Goal: Information Seeking & Learning: Learn about a topic

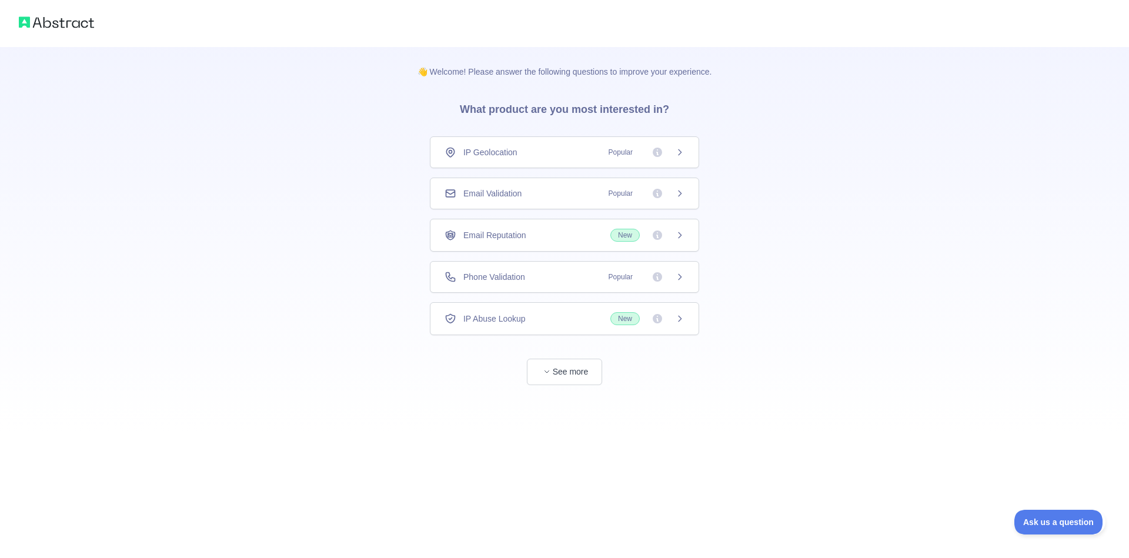
click at [379, 169] on div "👋 Welcome! Please answer the following questions to improve your experience. Wh…" at bounding box center [564, 216] width 1129 height 432
drag, startPoint x: 972, startPoint y: 105, endPoint x: 912, endPoint y: 148, distance: 73.8
click at [970, 109] on div "👋 Welcome! Please answer the following questions to improve your experience. Wh…" at bounding box center [564, 216] width 1129 height 432
drag, startPoint x: 835, startPoint y: 198, endPoint x: 817, endPoint y: 199, distance: 17.7
click at [834, 198] on div "👋 Welcome! Please answer the following questions to improve your experience. Wh…" at bounding box center [564, 216] width 1129 height 432
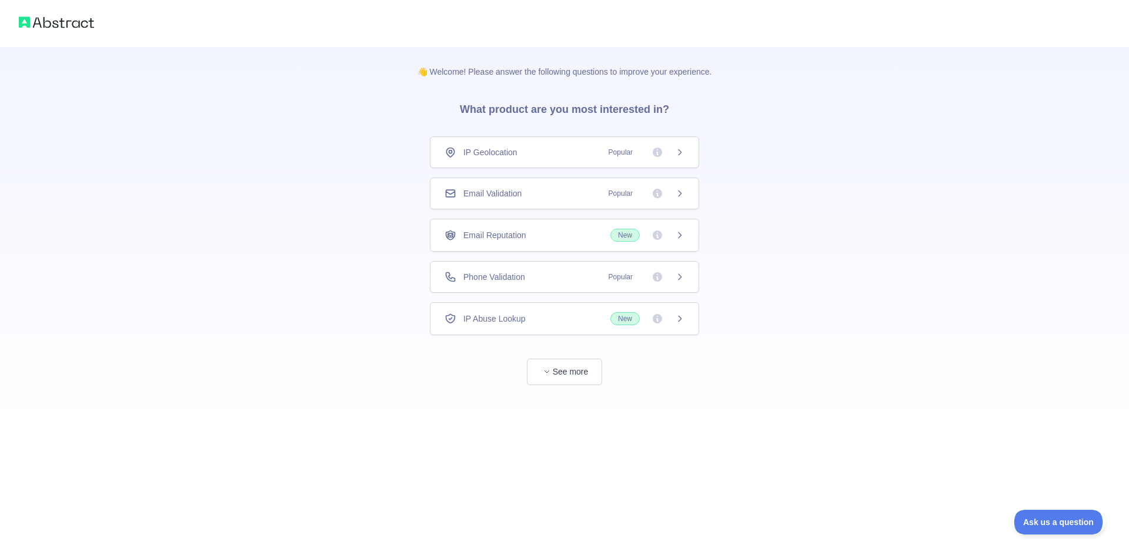
drag, startPoint x: 588, startPoint y: 203, endPoint x: 873, endPoint y: 165, distance: 287.2
click at [873, 165] on div "👋 Welcome! Please answer the following questions to improve your experience. Wh…" at bounding box center [564, 216] width 1129 height 432
click at [592, 184] on div "Email Validation Popular" at bounding box center [564, 194] width 269 height 32
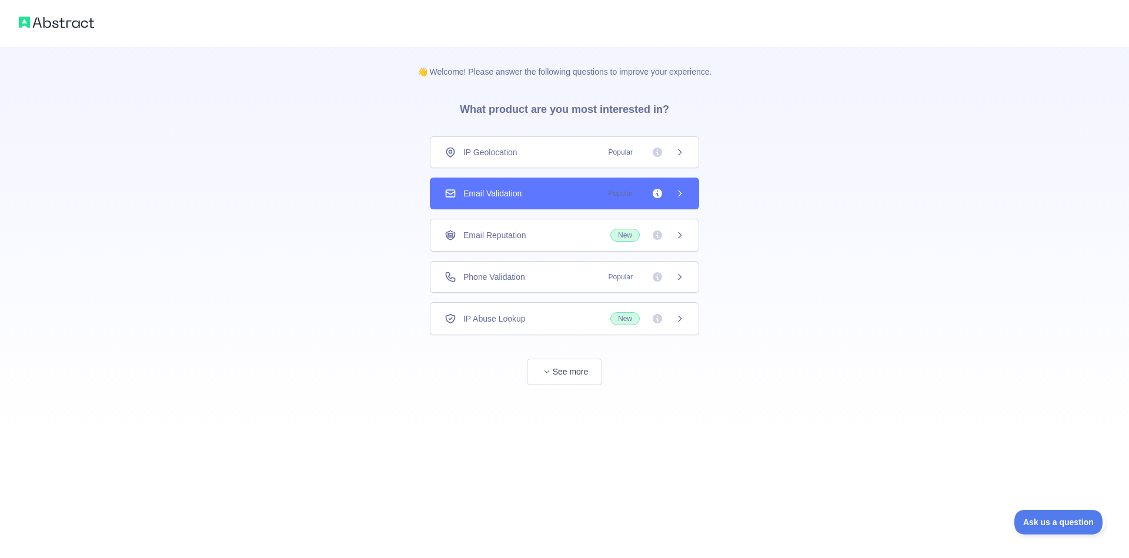
click at [566, 198] on div "Email Validation Popular" at bounding box center [565, 194] width 240 height 12
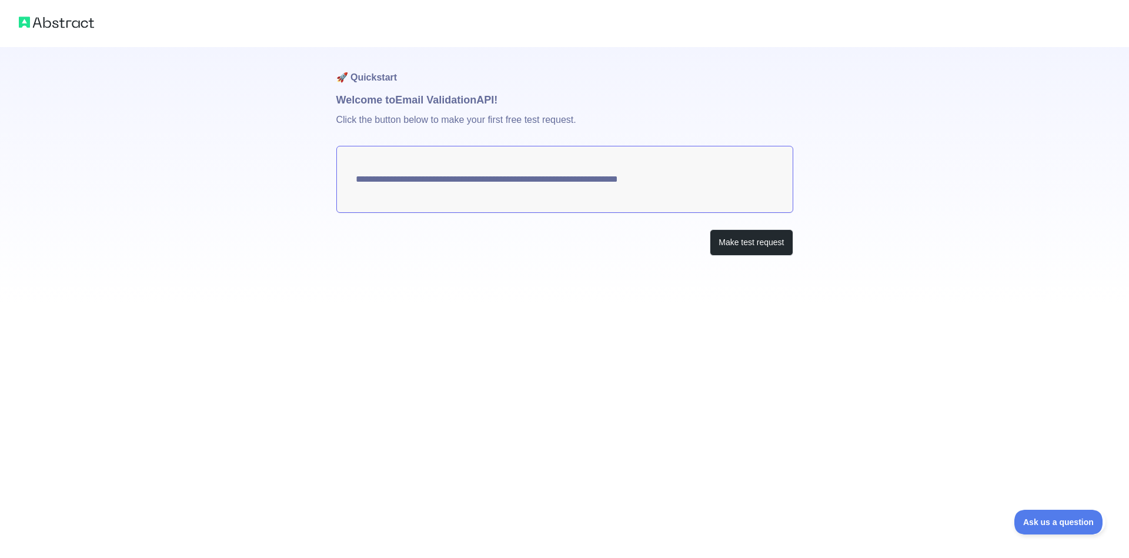
click at [558, 263] on div "**********" at bounding box center [564, 175] width 457 height 256
click at [529, 96] on h1 "Welcome to Email Validation API!" at bounding box center [564, 100] width 457 height 16
drag, startPoint x: 543, startPoint y: 185, endPoint x: 549, endPoint y: 188, distance: 6.6
click at [545, 186] on textarea "**********" at bounding box center [564, 179] width 457 height 67
drag, startPoint x: 745, startPoint y: 241, endPoint x: 728, endPoint y: 243, distance: 17.2
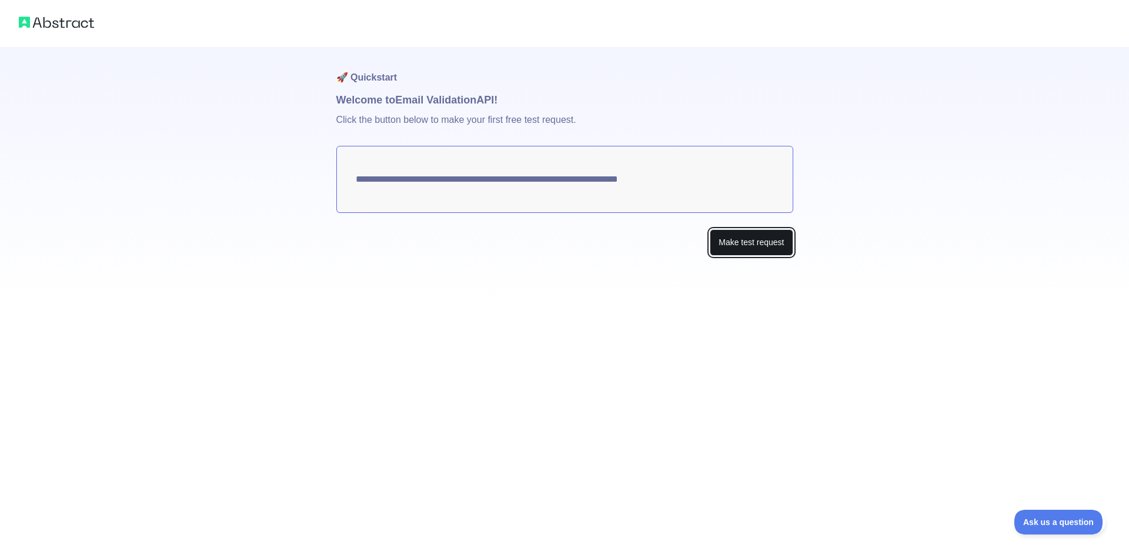
click at [742, 241] on button "Make test request" at bounding box center [751, 242] width 83 height 26
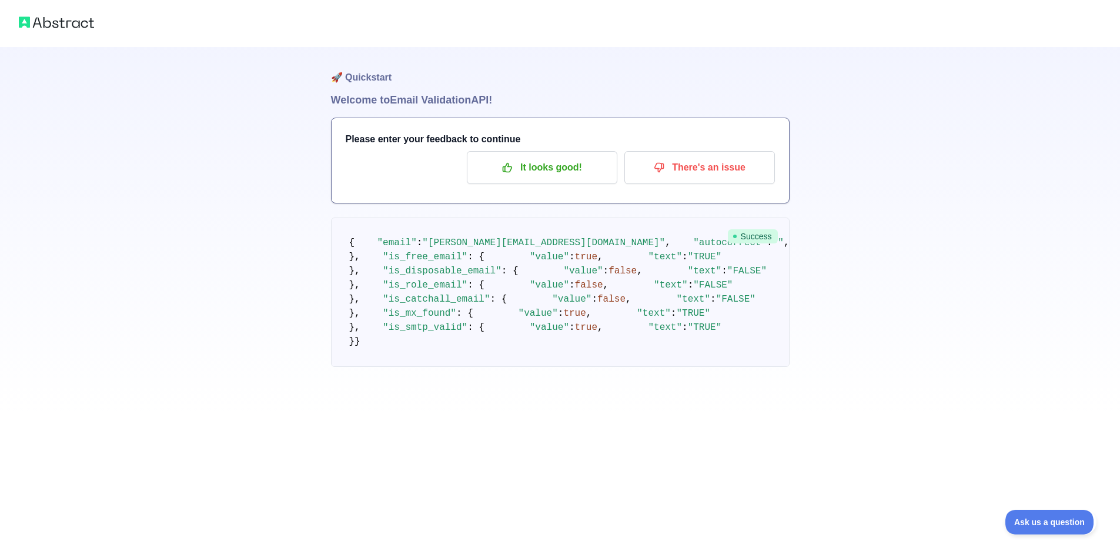
click at [863, 146] on div "🚀 Quickstart Welcome to Email Validation API! Please enter your feedback to con…" at bounding box center [560, 207] width 1120 height 414
drag, startPoint x: 856, startPoint y: 144, endPoint x: 773, endPoint y: 76, distance: 106.6
click at [773, 76] on div "🚀 Quickstart Welcome to Email Validation API! Please enter your feedback to con…" at bounding box center [560, 207] width 1120 height 414
click at [345, 92] on h1 "Welcome to Email Validation API!" at bounding box center [560, 100] width 459 height 16
click at [541, 166] on p "It looks good!" at bounding box center [542, 168] width 133 height 20
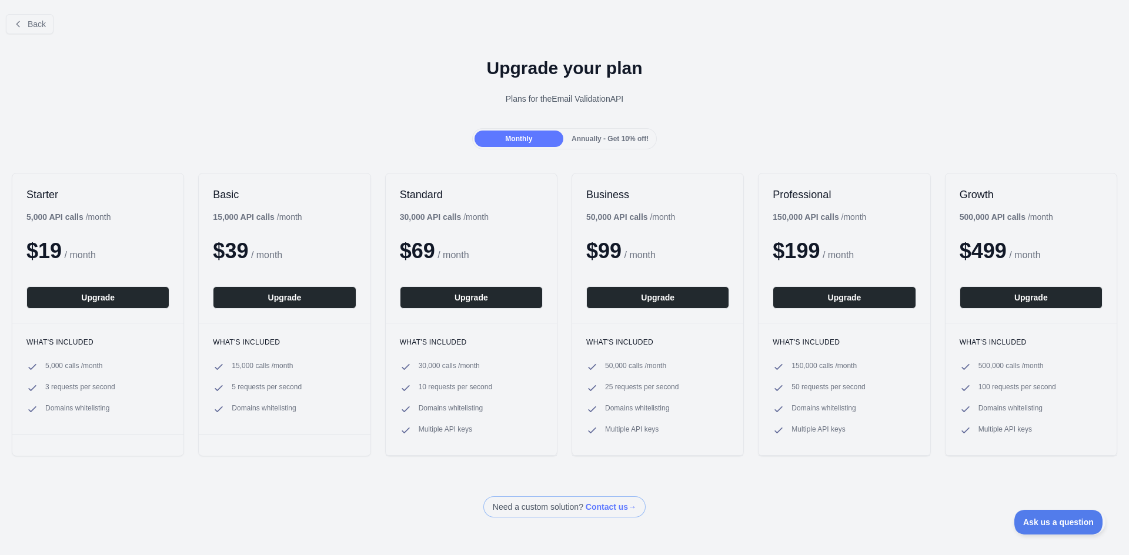
drag, startPoint x: 259, startPoint y: 124, endPoint x: 418, endPoint y: 144, distance: 160.6
click at [276, 129] on div "Back Upgrade your plan Plans for the Email Validation API Monthly Annually - Ge…" at bounding box center [564, 261] width 1129 height 513
click at [596, 135] on div "Annually - Get 10% off!" at bounding box center [610, 139] width 89 height 16
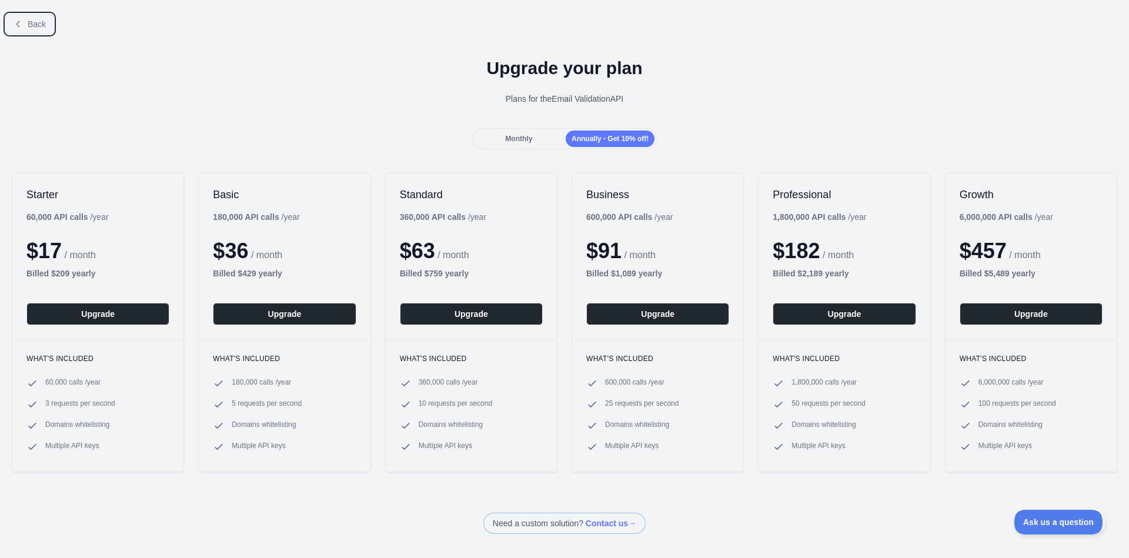
click at [32, 34] on button "Back" at bounding box center [30, 24] width 48 height 20
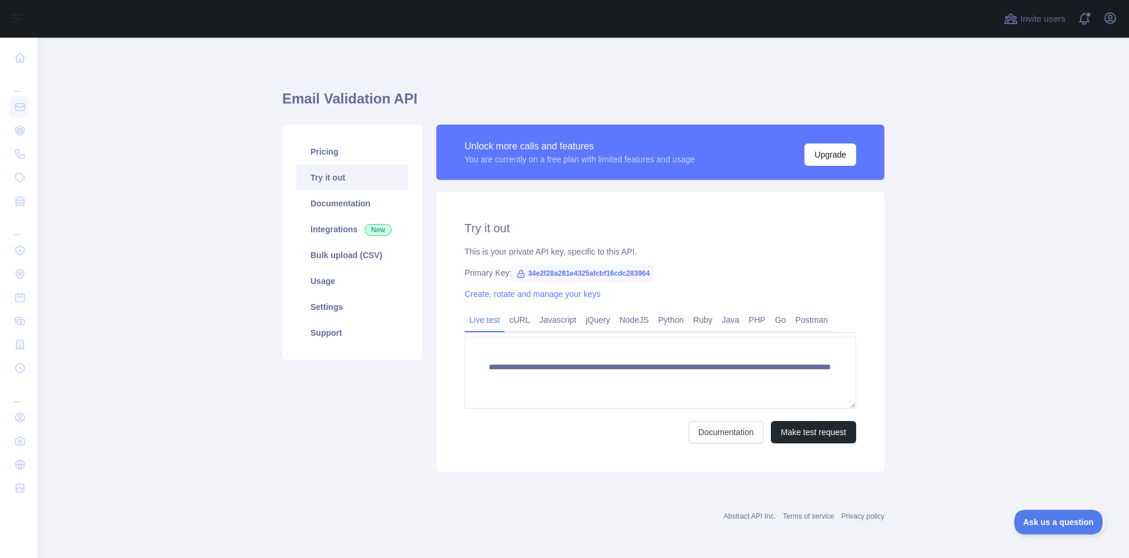
click at [198, 123] on main "**********" at bounding box center [584, 298] width 1092 height 521
drag, startPoint x: 658, startPoint y: 244, endPoint x: 591, endPoint y: 274, distance: 74.2
click at [635, 254] on div "**********" at bounding box center [660, 332] width 448 height 280
drag, startPoint x: 576, startPoint y: 282, endPoint x: 543, endPoint y: 286, distance: 33.8
click at [542, 286] on div "**********" at bounding box center [660, 332] width 448 height 280
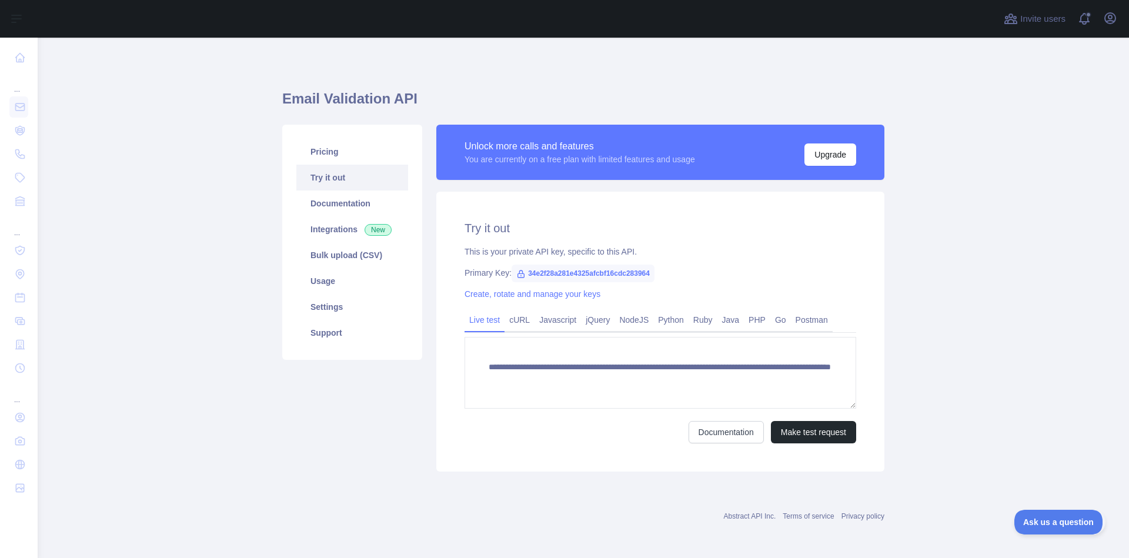
click at [679, 242] on div "**********" at bounding box center [660, 332] width 448 height 280
drag, startPoint x: 655, startPoint y: 214, endPoint x: 641, endPoint y: 217, distance: 14.4
click at [655, 214] on div "**********" at bounding box center [660, 332] width 448 height 280
drag, startPoint x: 403, startPoint y: 238, endPoint x: 558, endPoint y: 203, distance: 158.1
click at [558, 203] on div "**********" at bounding box center [583, 298] width 616 height 361
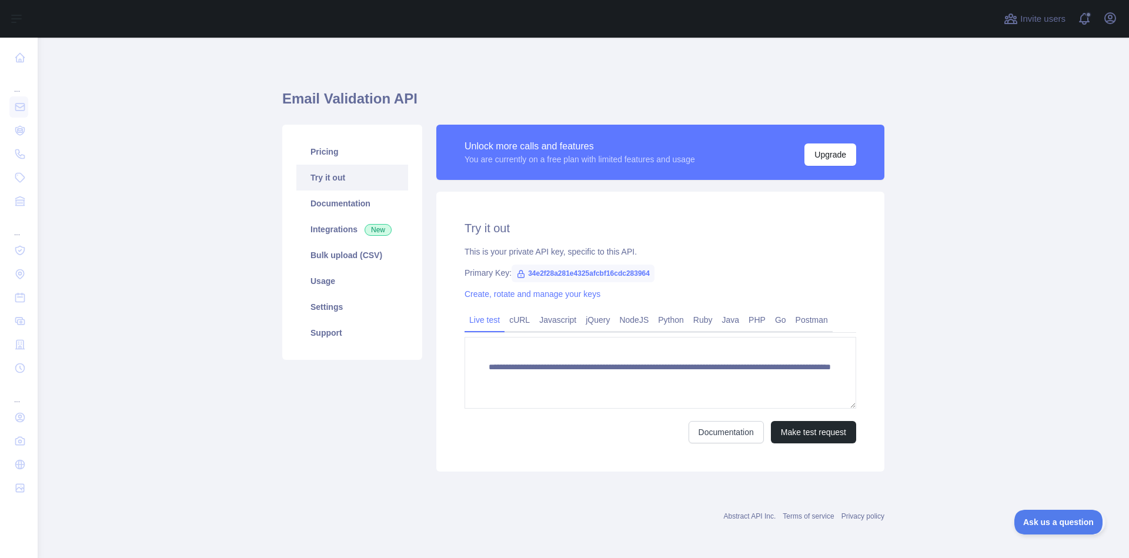
click at [578, 272] on span "34e2f28a281e4325afcbf16cdc283964" at bounding box center [583, 274] width 143 height 18
click at [574, 273] on span "34e2f28a281e4325afcbf16cdc283964" at bounding box center [583, 274] width 143 height 18
click at [571, 273] on span "34e2f28a281e4325afcbf16cdc283964" at bounding box center [583, 274] width 143 height 18
click at [569, 273] on span "34e2f28a281e4325afcbf16cdc283964" at bounding box center [583, 274] width 143 height 18
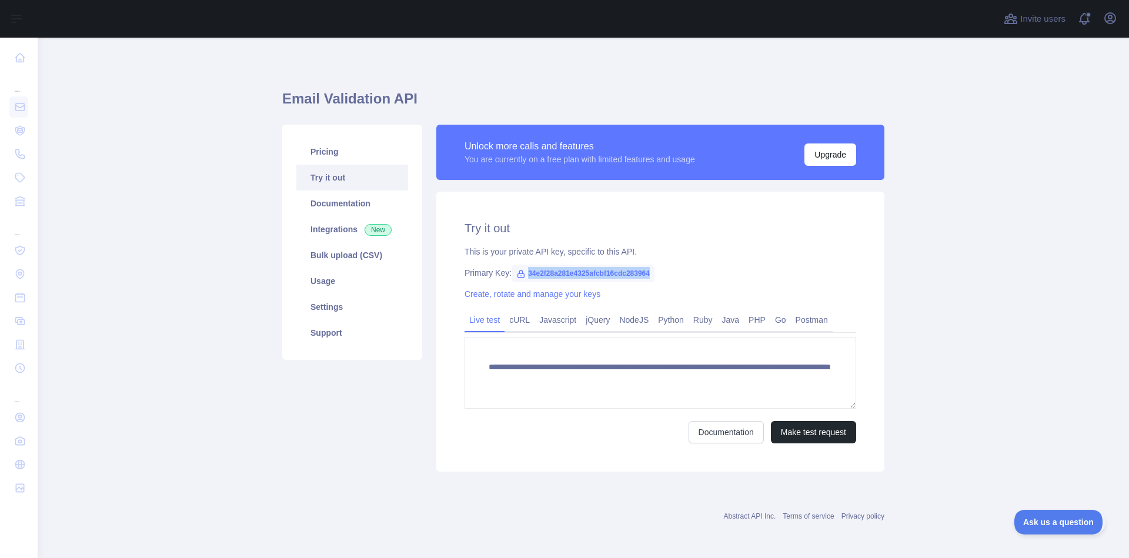
copy span "34e2f28a281e4325afcbf16cdc283964"
drag, startPoint x: 435, startPoint y: 222, endPoint x: 378, endPoint y: 223, distance: 57.1
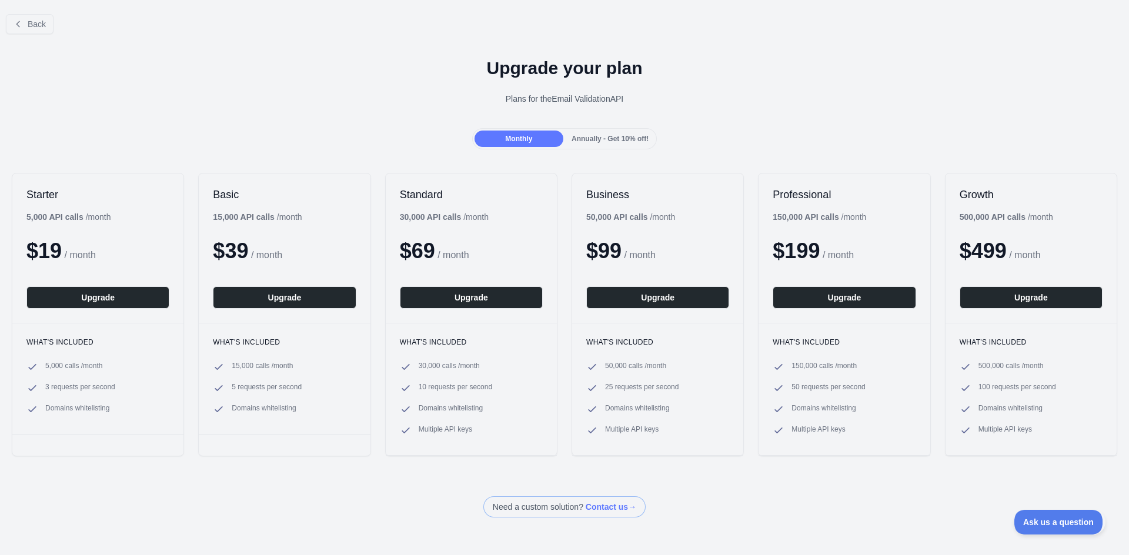
drag, startPoint x: 427, startPoint y: 158, endPoint x: 351, endPoint y: 184, distance: 80.2
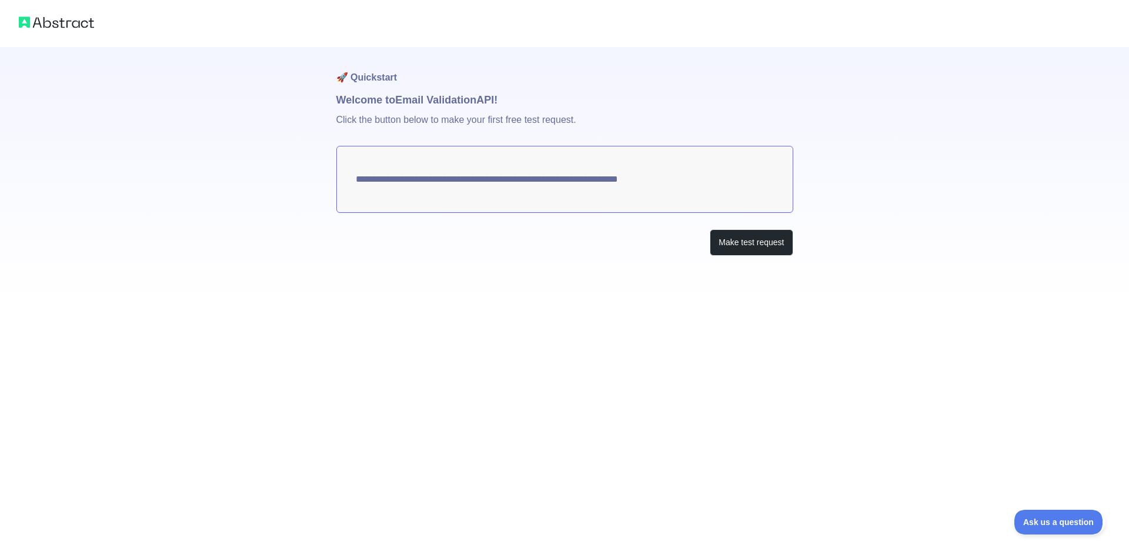
drag, startPoint x: 383, startPoint y: 173, endPoint x: 373, endPoint y: 182, distance: 13.3
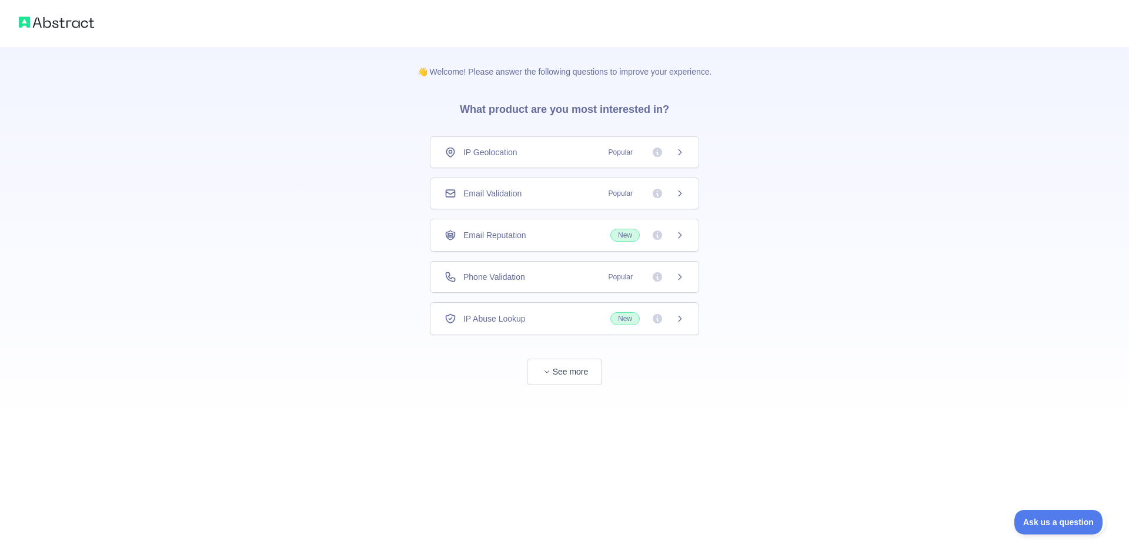
drag, startPoint x: 867, startPoint y: 158, endPoint x: 786, endPoint y: 176, distance: 82.5
click at [839, 166] on div "👋 Welcome! Please answer the following questions to improve your experience. Wh…" at bounding box center [564, 216] width 1129 height 432
drag, startPoint x: 758, startPoint y: 176, endPoint x: 722, endPoint y: 209, distance: 49.1
click at [748, 185] on div "👋 Welcome! Please answer the following questions to improve your experience. Wh…" at bounding box center [564, 216] width 1129 height 432
click at [565, 273] on div "Phone Validation Popular" at bounding box center [565, 277] width 240 height 12
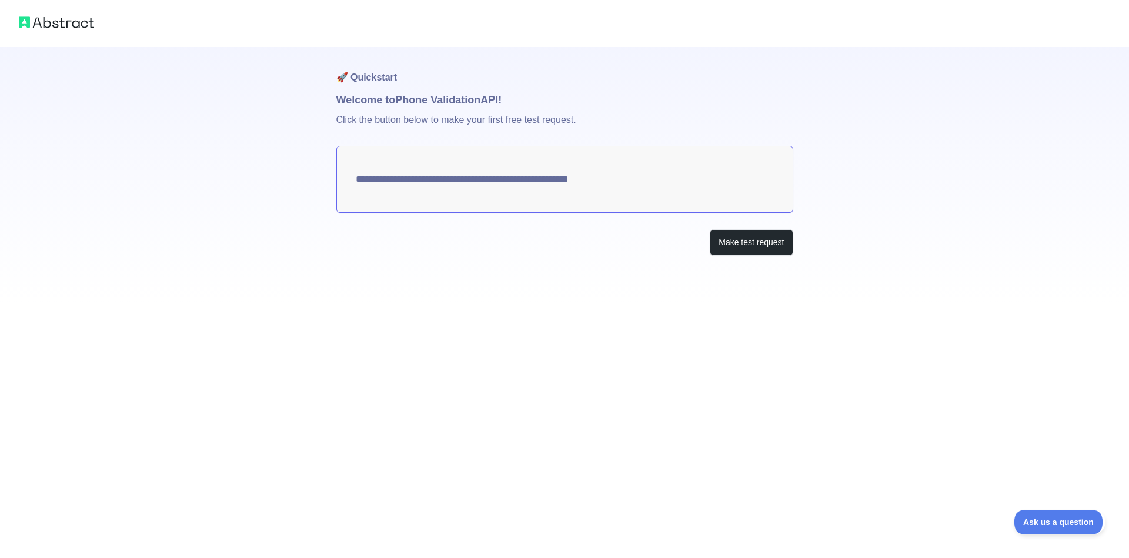
drag, startPoint x: 612, startPoint y: 240, endPoint x: 605, endPoint y: 239, distance: 6.6
click at [605, 239] on div "Make test request" at bounding box center [564, 242] width 457 height 26
click at [638, 276] on div "**********" at bounding box center [564, 175] width 457 height 256
click at [603, 187] on textarea "**********" at bounding box center [564, 179] width 457 height 67
drag, startPoint x: 616, startPoint y: 213, endPoint x: 561, endPoint y: 256, distance: 70.0
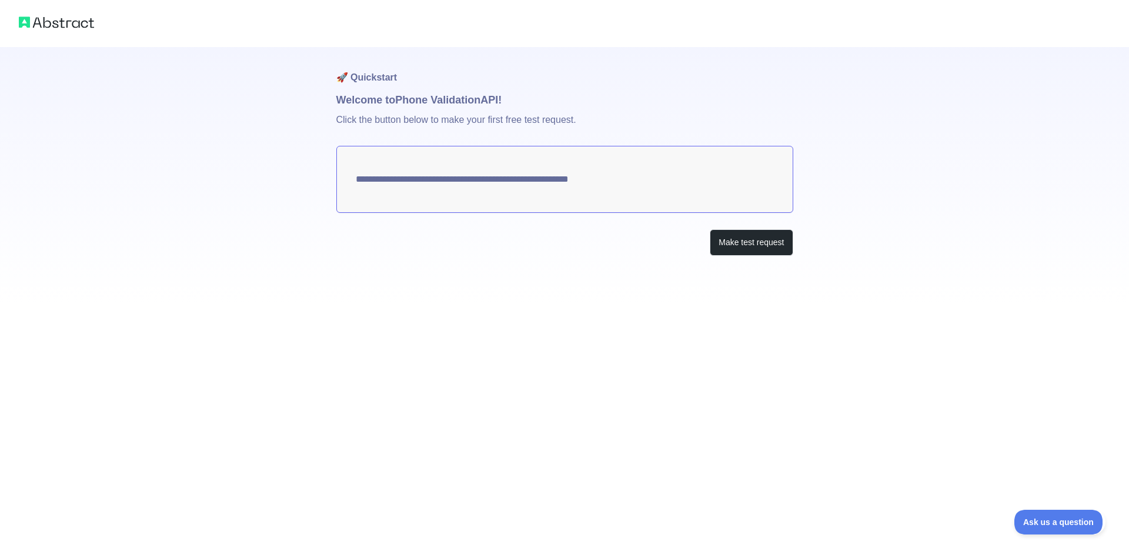
click at [561, 256] on div "**********" at bounding box center [564, 175] width 457 height 256
click at [763, 242] on button "Make test request" at bounding box center [751, 242] width 83 height 26
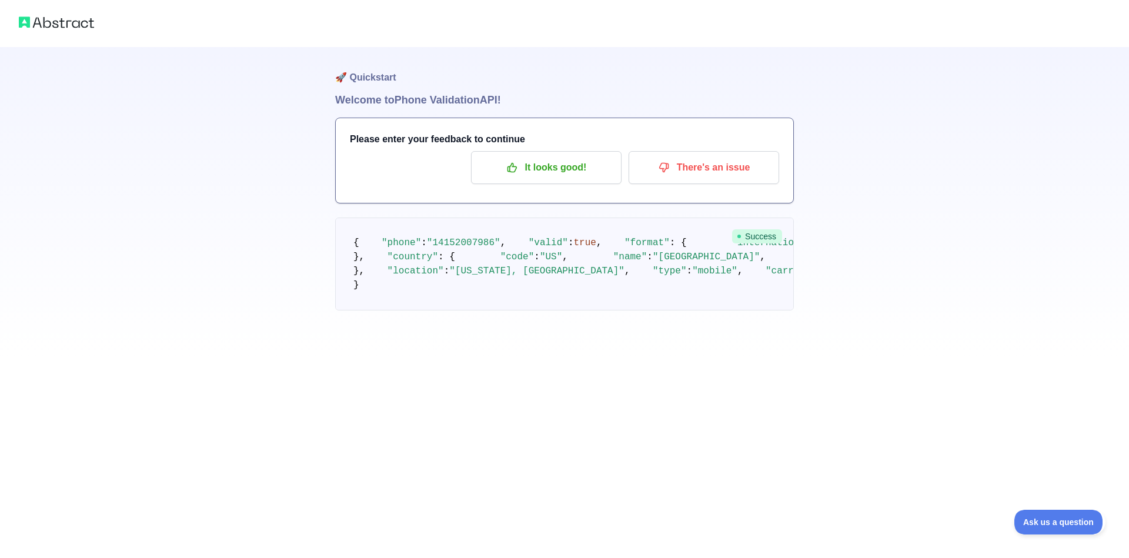
click at [636, 299] on pre "{ "phone" : "[PHONE_NUMBER]" , "valid" : true , "format" : { "international" : …" at bounding box center [564, 264] width 459 height 93
click at [668, 301] on pre "{ "phone" : "[PHONE_NUMBER]" , "valid" : true , "format" : { "international" : …" at bounding box center [564, 264] width 459 height 93
drag, startPoint x: 512, startPoint y: 162, endPoint x: 535, endPoint y: 151, distance: 25.0
click at [528, 154] on button "It looks good!" at bounding box center [546, 167] width 151 height 33
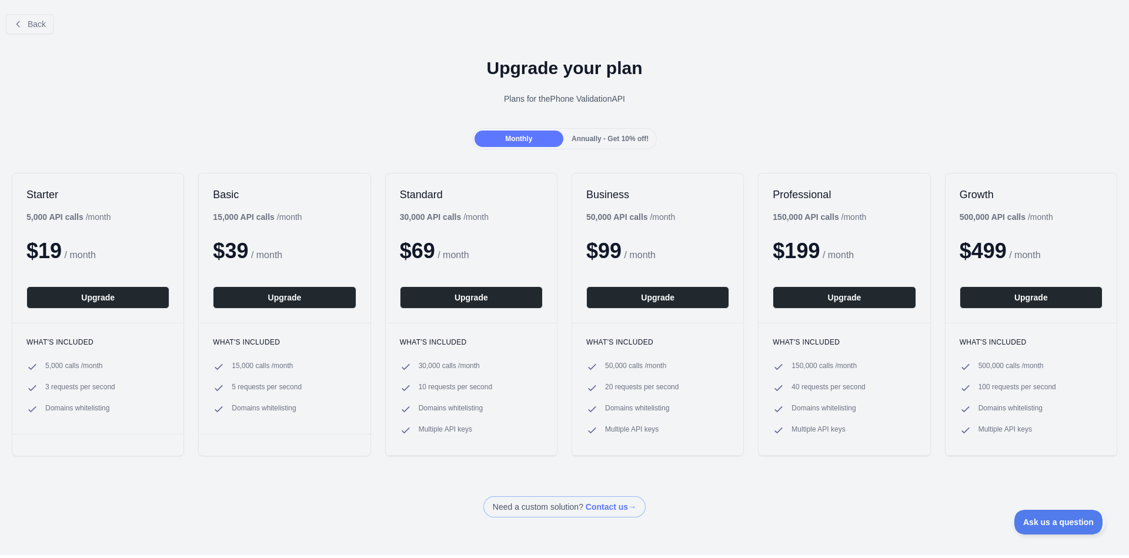
drag, startPoint x: 455, startPoint y: 242, endPoint x: 414, endPoint y: 230, distance: 42.4
drag, startPoint x: 34, startPoint y: 24, endPoint x: 40, endPoint y: 24, distance: 6.5
click at [34, 24] on span "Back" at bounding box center [37, 23] width 18 height 9
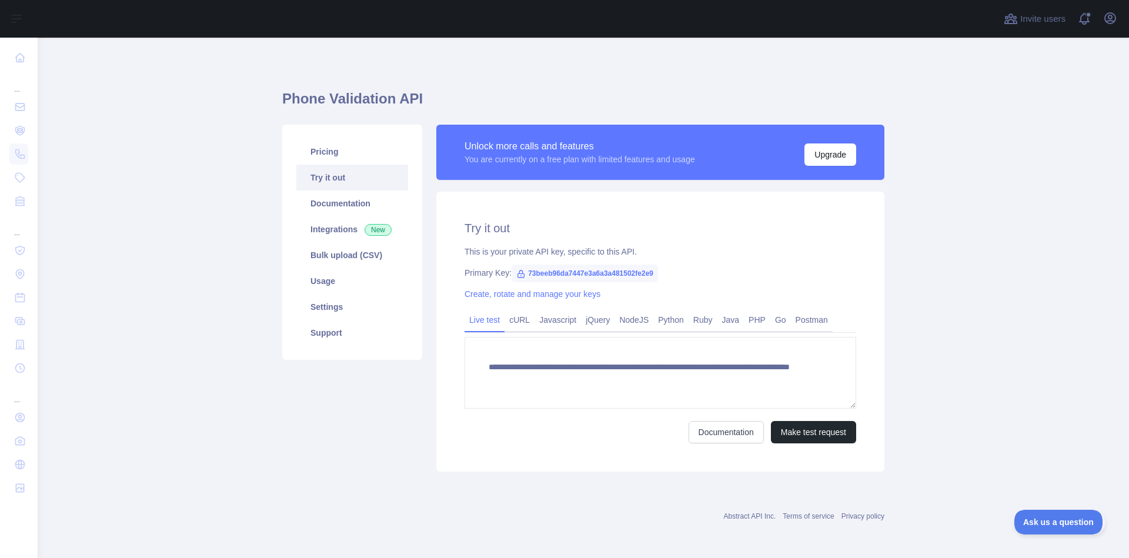
click at [552, 271] on span "73beeb96da7447e3a6a3a481502fe2e9" at bounding box center [585, 274] width 146 height 18
copy span "73beeb96da7447e3a6a3a481502fe2e9"
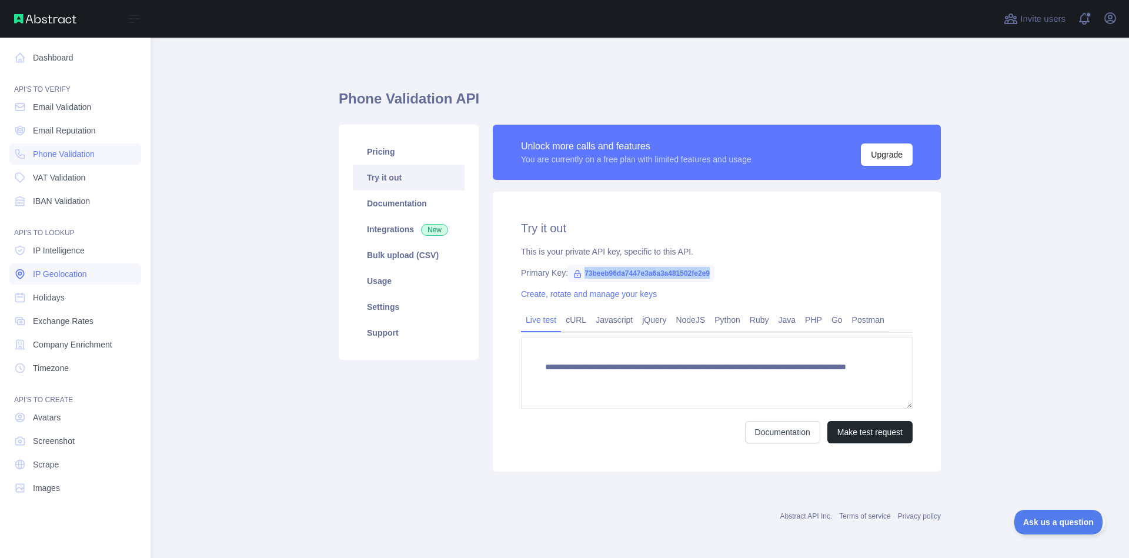
click at [56, 281] on link "IP Geolocation" at bounding box center [75, 273] width 132 height 21
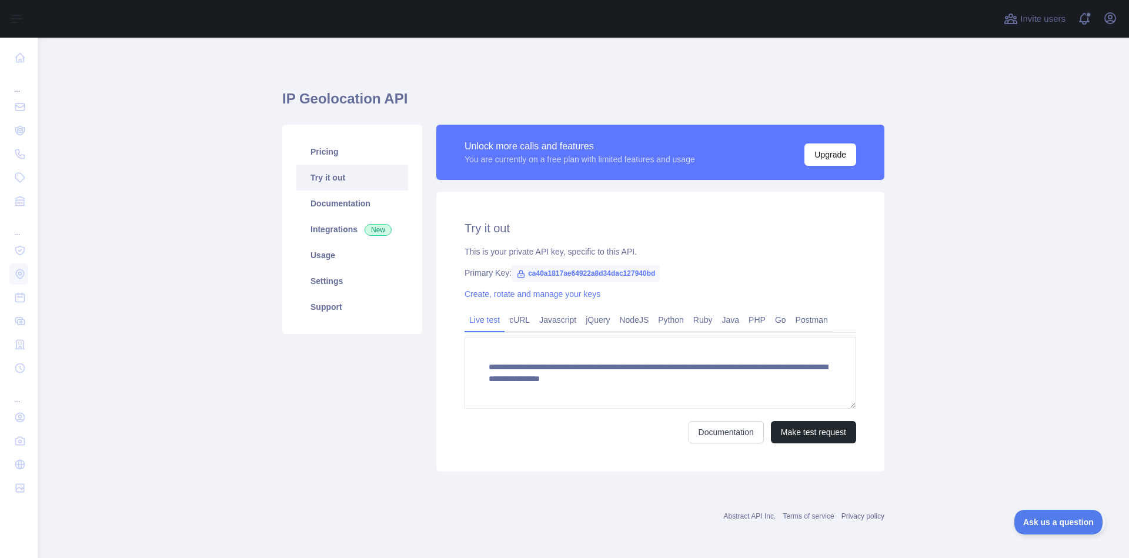
click at [516, 274] on icon at bounding box center [520, 273] width 9 height 9
click at [576, 285] on div "**********" at bounding box center [660, 332] width 448 height 280
click at [578, 279] on span "ca40a1817ae64922a8d34dac127940bd" at bounding box center [586, 274] width 148 height 18
click at [588, 269] on span "ca40a1817ae64922a8d34dac127940bd" at bounding box center [586, 274] width 148 height 18
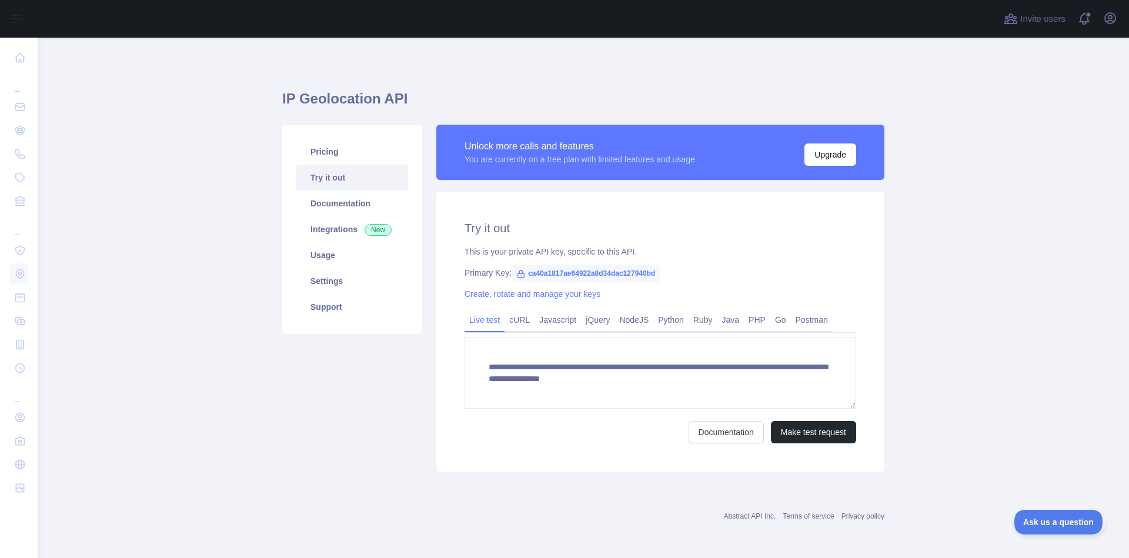
click at [579, 279] on span "ca40a1817ae64922a8d34dac127940bd" at bounding box center [586, 274] width 148 height 18
click at [588, 267] on span "ca40a1817ae64922a8d34dac127940bd" at bounding box center [586, 274] width 148 height 18
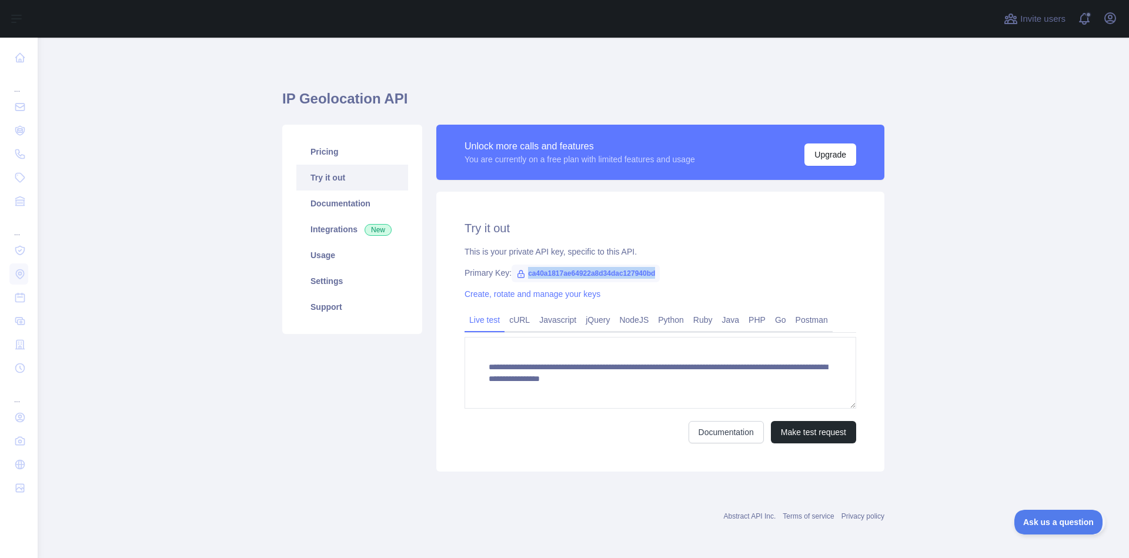
click at [589, 267] on span "ca40a1817ae64922a8d34dac127940bd" at bounding box center [586, 274] width 148 height 18
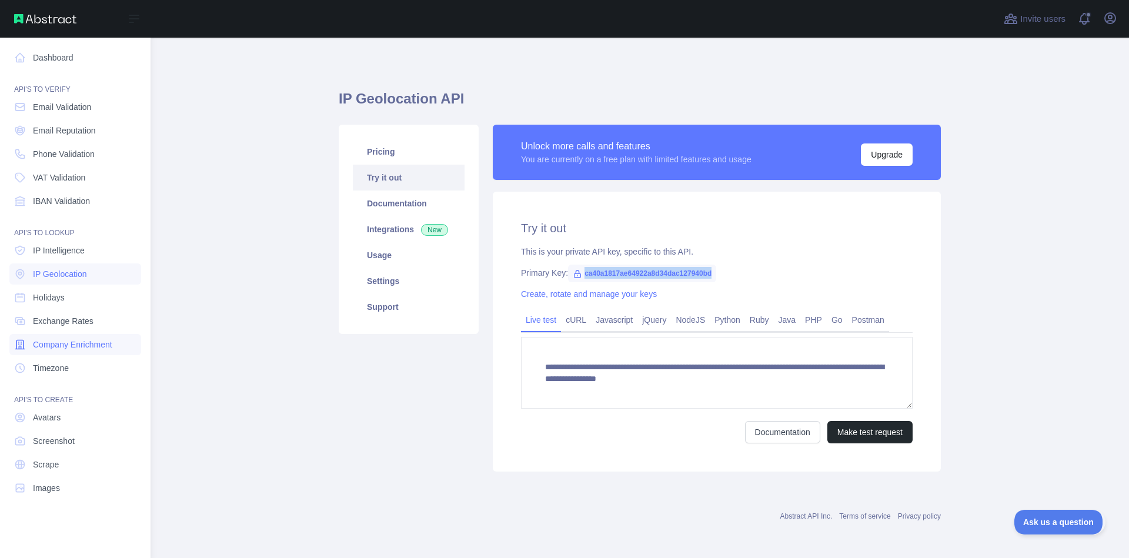
click at [72, 345] on span "Company Enrichment" at bounding box center [72, 345] width 79 height 12
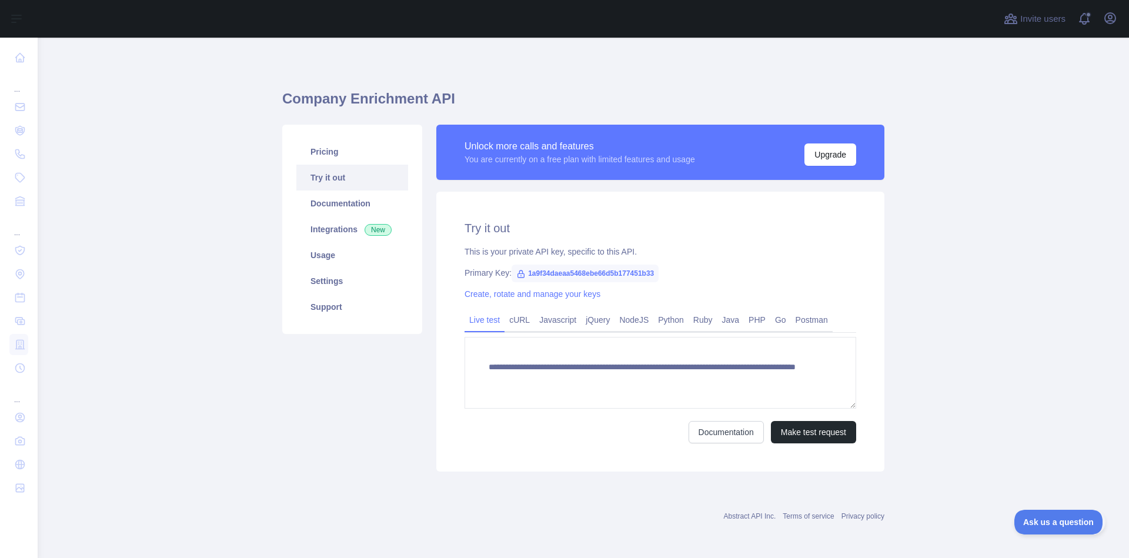
click at [568, 275] on span "1a9f34daeaa5468ebe66d5b177451b33" at bounding box center [585, 274] width 147 height 18
copy span "1a9f34daeaa5468ebe66d5b177451b33"
